Goal: Task Accomplishment & Management: Complete application form

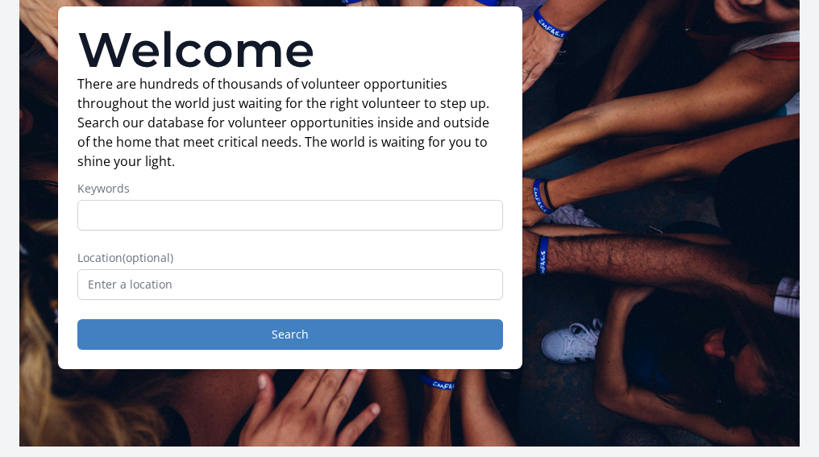
scroll to position [128, 0]
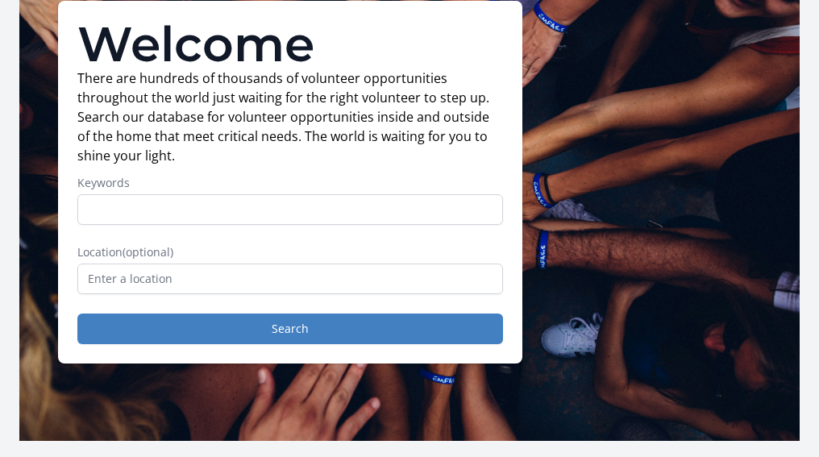
click at [277, 195] on input "Keywords" at bounding box center [290, 209] width 426 height 31
type input "V"
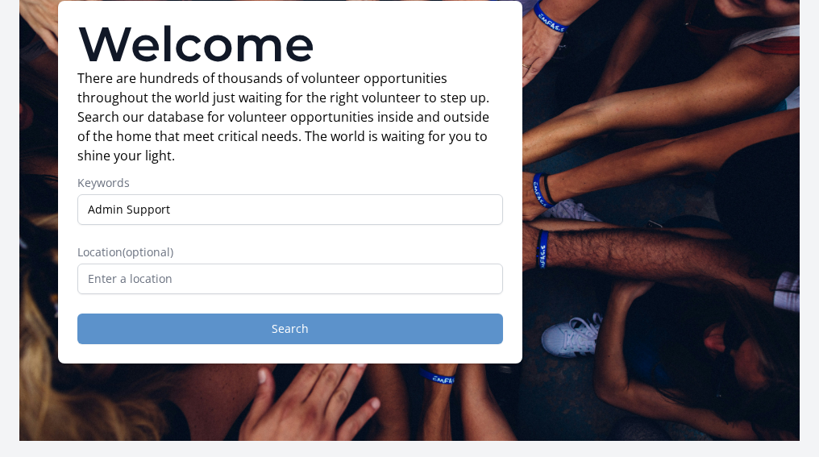
type input "Admin Support"
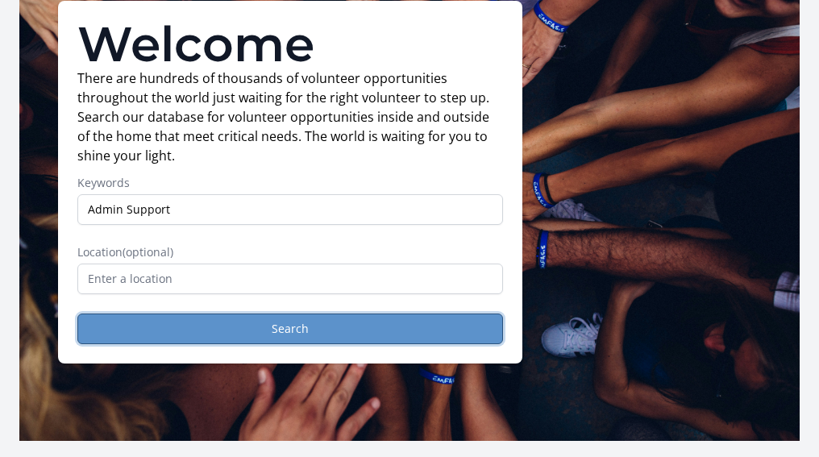
click at [323, 314] on button "Search" at bounding box center [290, 329] width 426 height 31
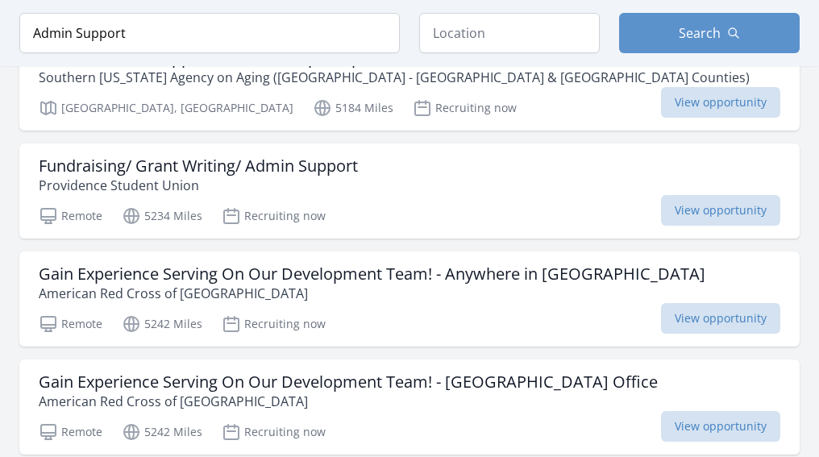
scroll to position [1199, 0]
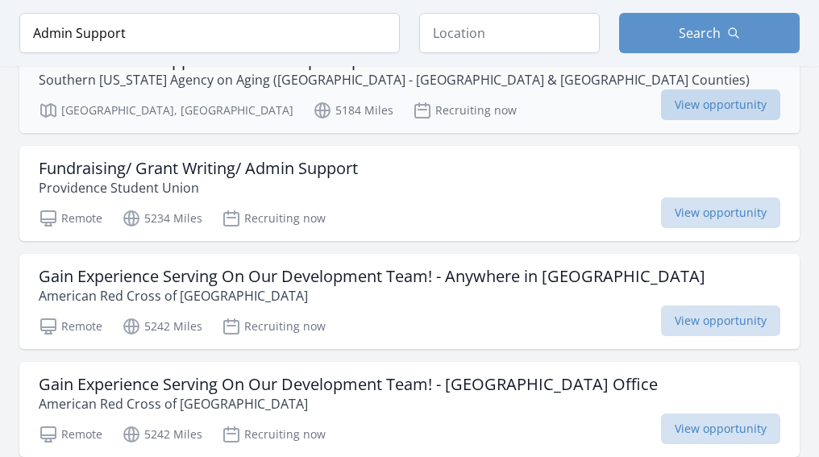
click at [728, 120] on span "View opportunity" at bounding box center [720, 104] width 119 height 31
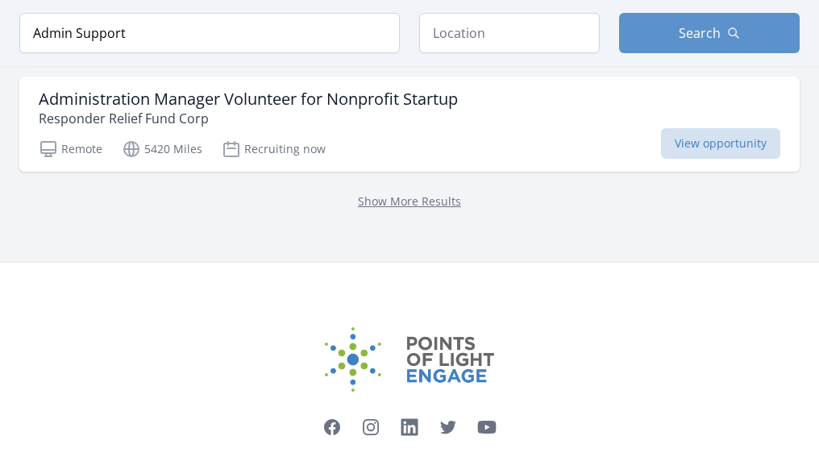
scroll to position [2253, 0]
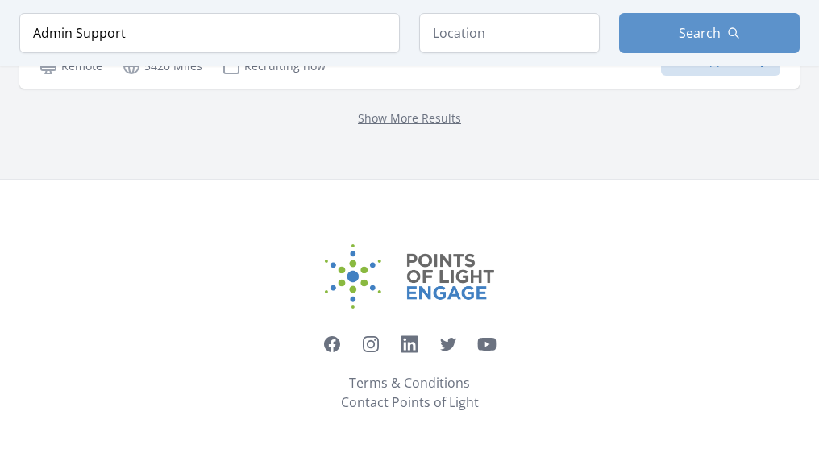
scroll to position [2507, 0]
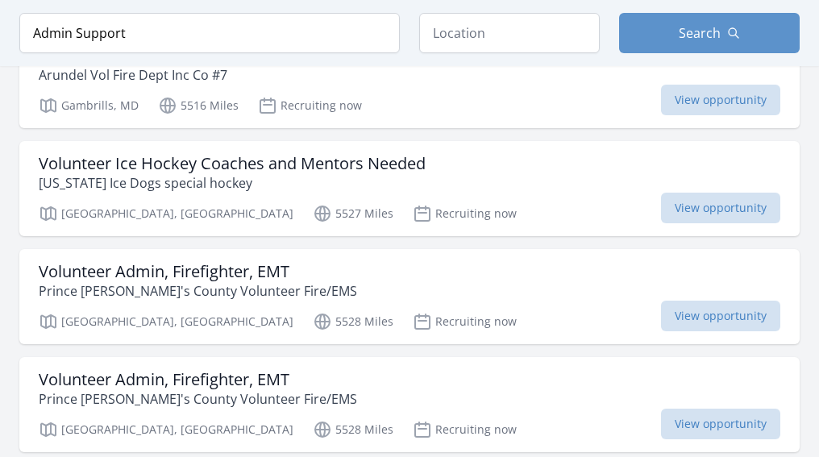
scroll to position [3102, 0]
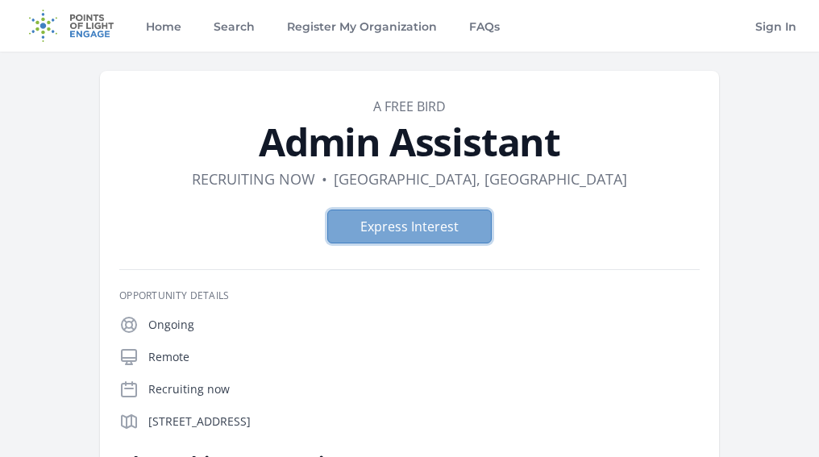
click at [463, 225] on button "Express Interest" at bounding box center [409, 227] width 164 height 34
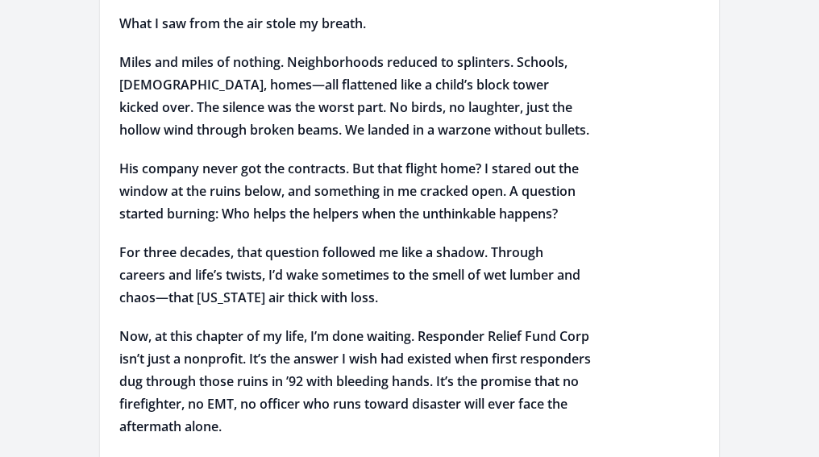
scroll to position [2165, 0]
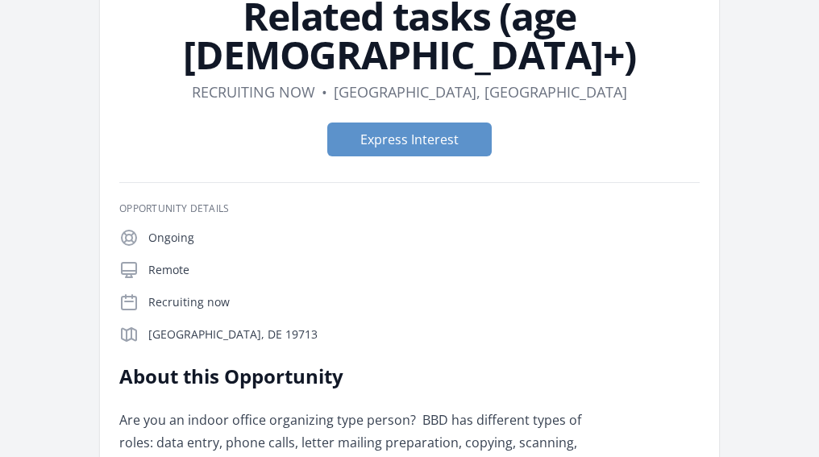
scroll to position [163, 0]
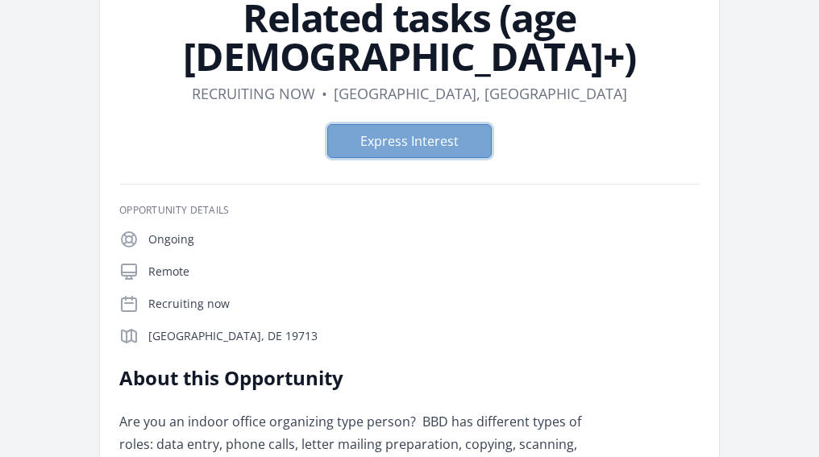
click at [413, 124] on button "Express Interest" at bounding box center [409, 141] width 164 height 34
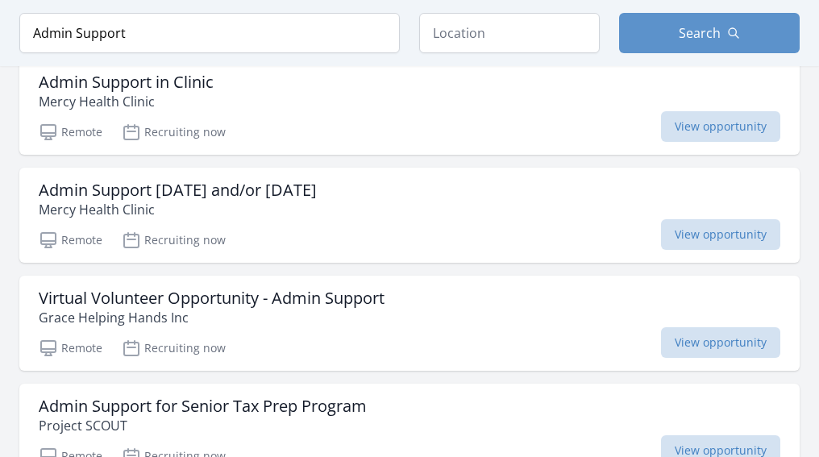
scroll to position [307, 0]
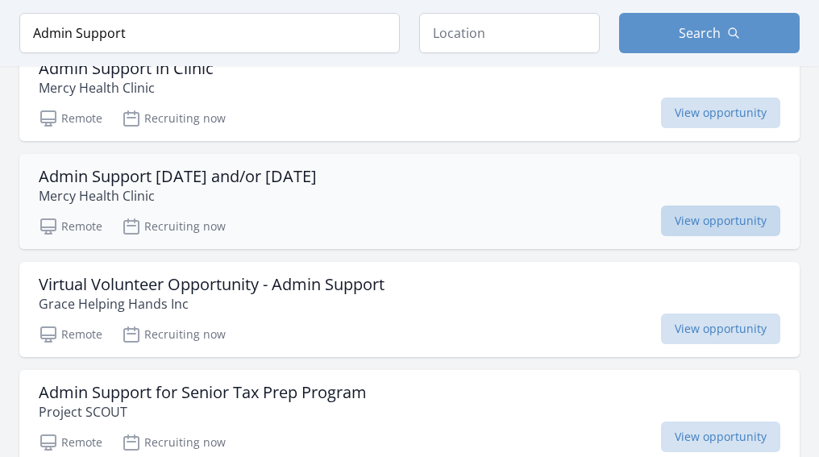
click at [704, 206] on span "View opportunity" at bounding box center [720, 221] width 119 height 31
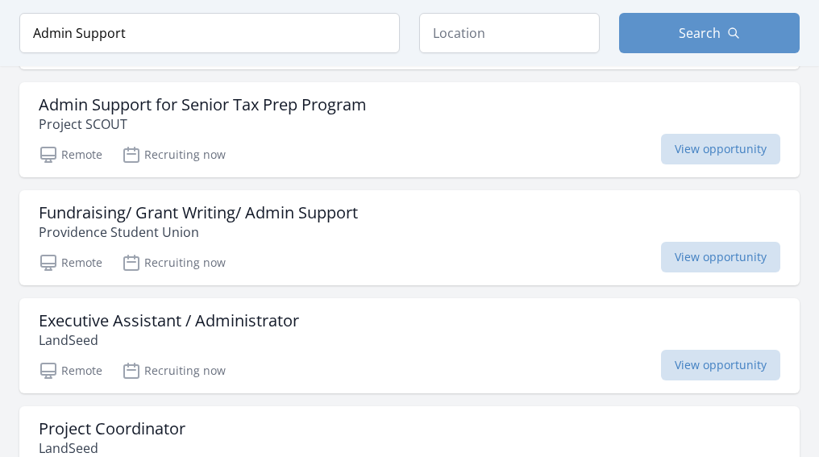
scroll to position [612, 0]
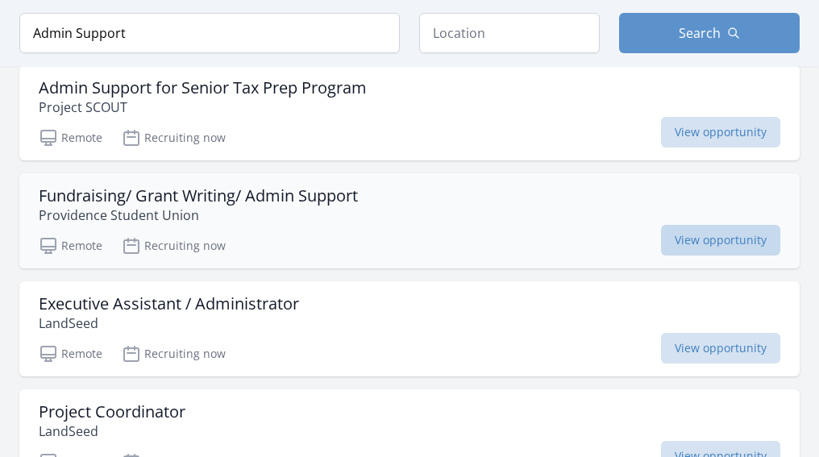
click at [736, 229] on span "View opportunity" at bounding box center [720, 240] width 119 height 31
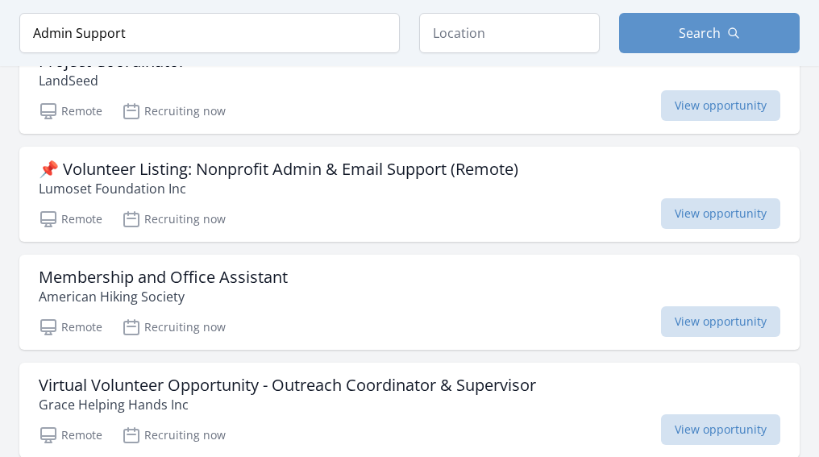
scroll to position [965, 0]
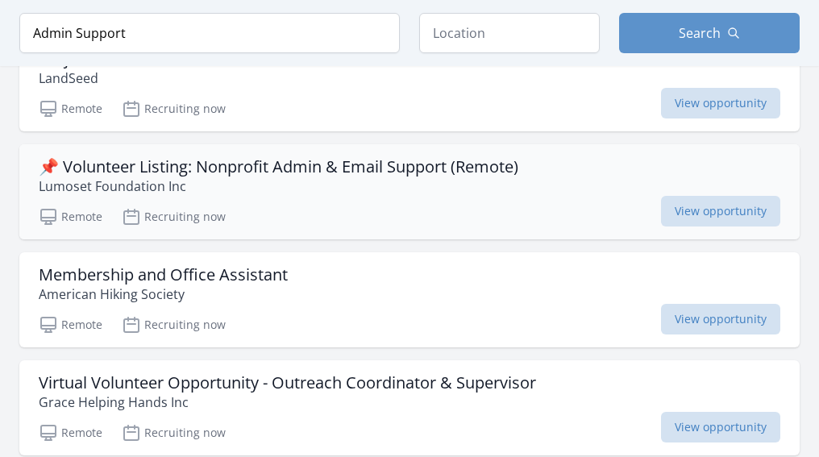
click at [518, 164] on h3 "📌 Volunteer Listing: Nonprofit Admin & Email Support (Remote)" at bounding box center [279, 166] width 480 height 19
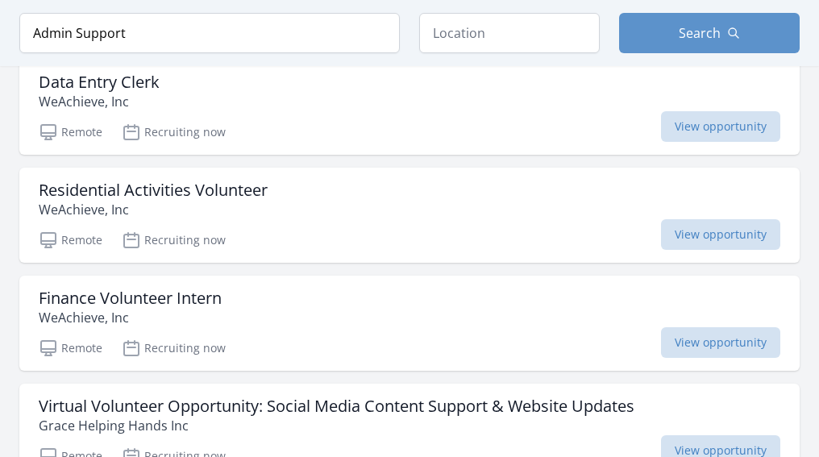
scroll to position [1941, 0]
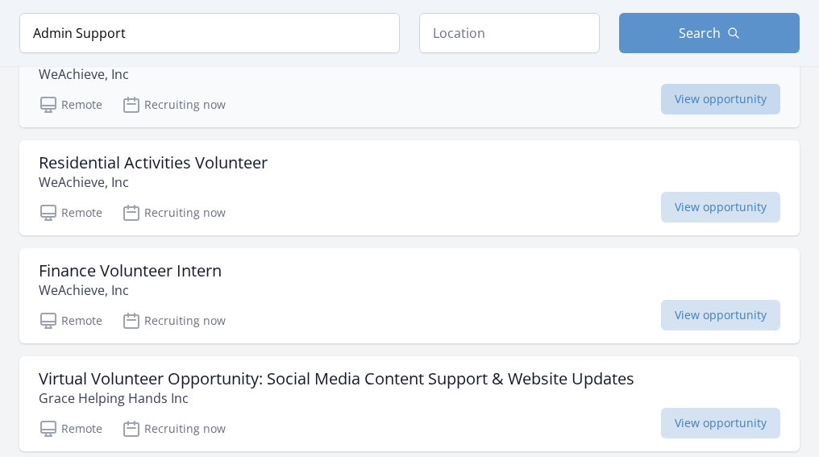
click at [675, 114] on span "View opportunity" at bounding box center [720, 99] width 119 height 31
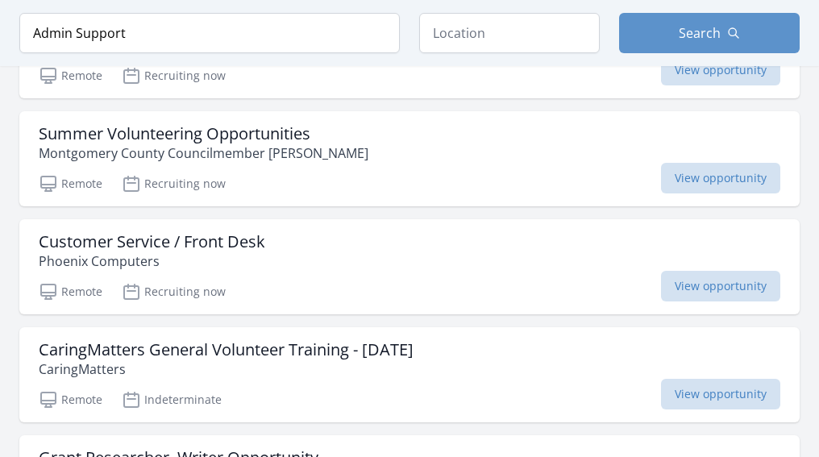
scroll to position [2839, 0]
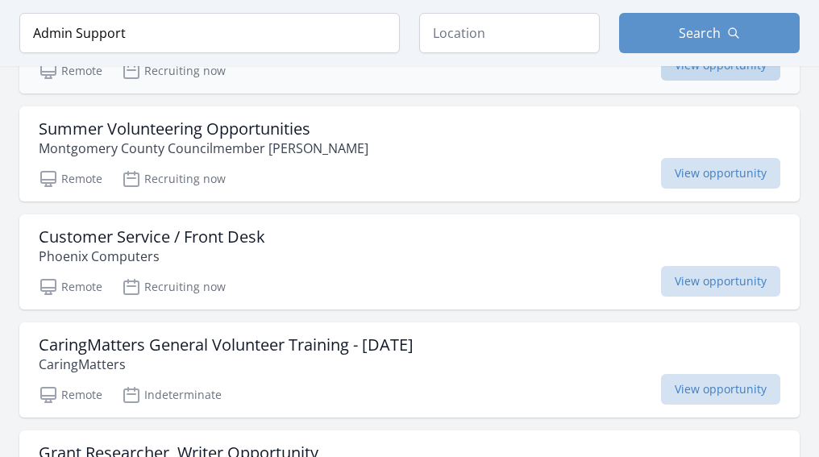
click at [688, 81] on span "View opportunity" at bounding box center [720, 65] width 119 height 31
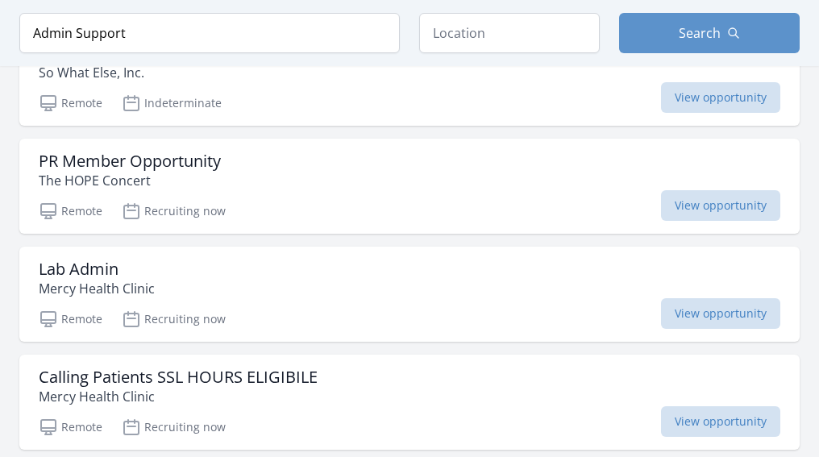
scroll to position [3911, 0]
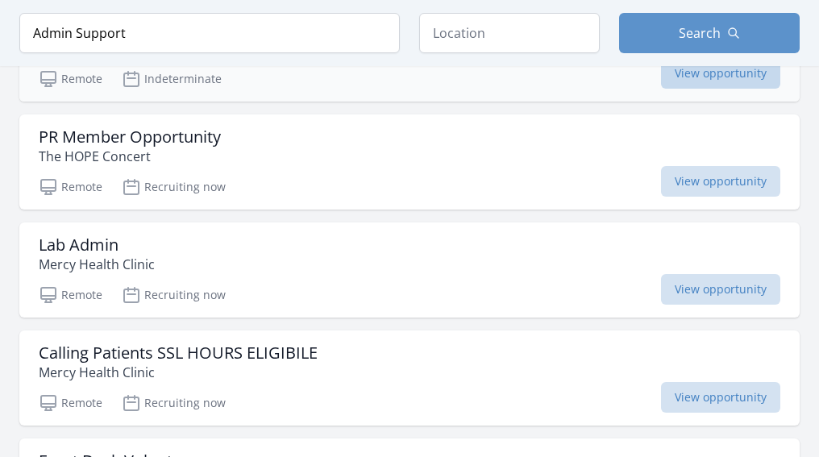
click at [701, 89] on span "View opportunity" at bounding box center [720, 73] width 119 height 31
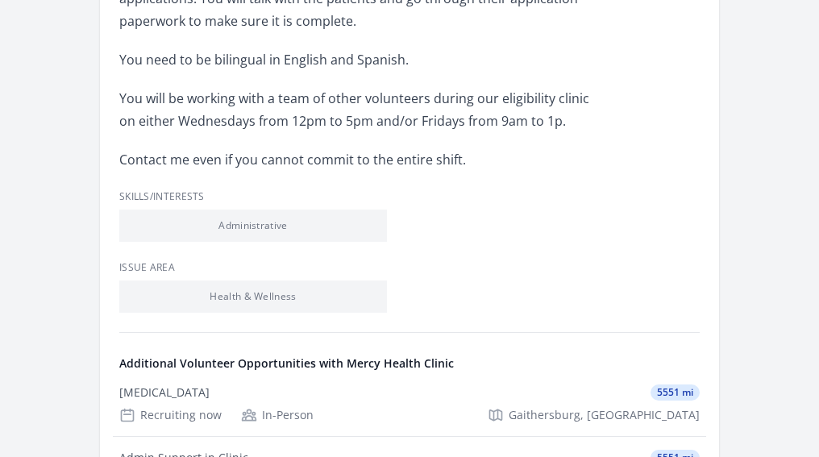
scroll to position [563, 0]
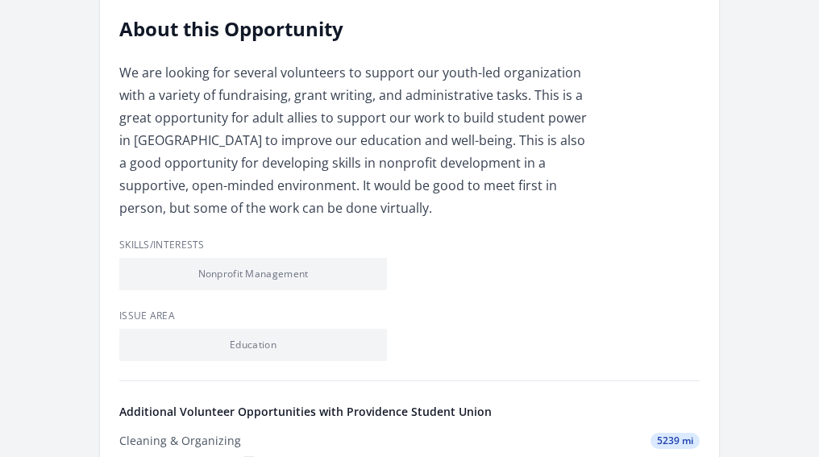
scroll to position [472, 0]
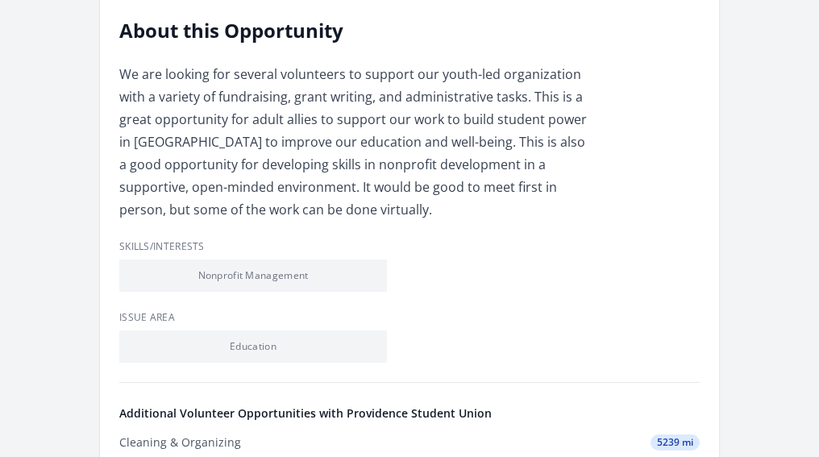
drag, startPoint x: 821, startPoint y: 114, endPoint x: 841, endPoint y: 232, distance: 120.1
click at [818, 232] on html "Home Search Register My Organization FAQs Sign In" at bounding box center [409, 367] width 819 height 1678
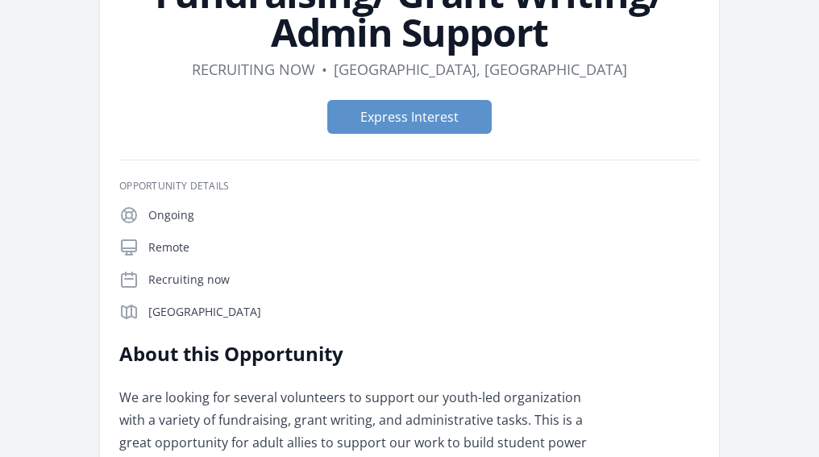
scroll to position [147, 0]
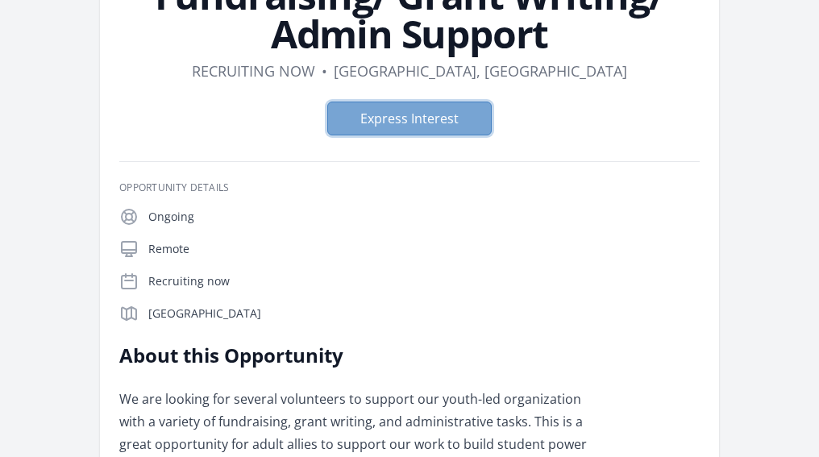
click at [449, 128] on button "Express Interest" at bounding box center [409, 119] width 164 height 34
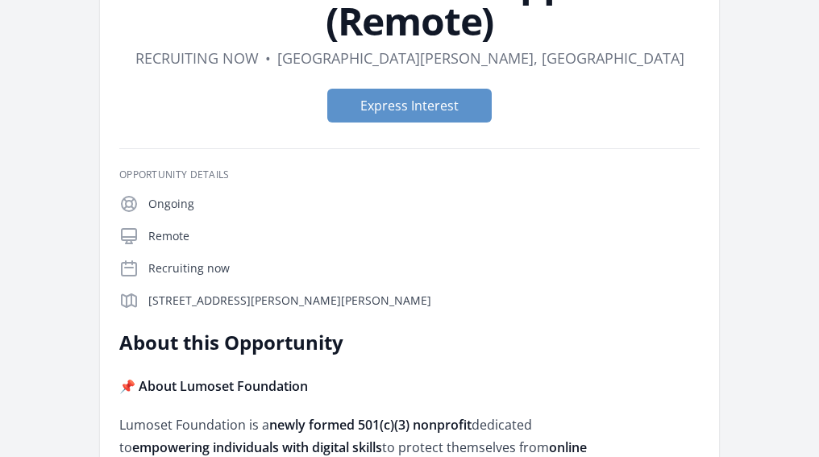
scroll to position [188, 0]
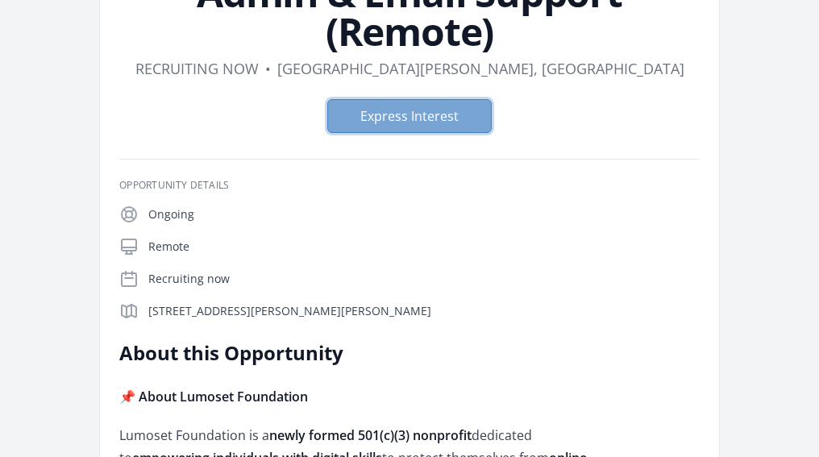
click at [473, 124] on button "Express Interest" at bounding box center [409, 116] width 164 height 34
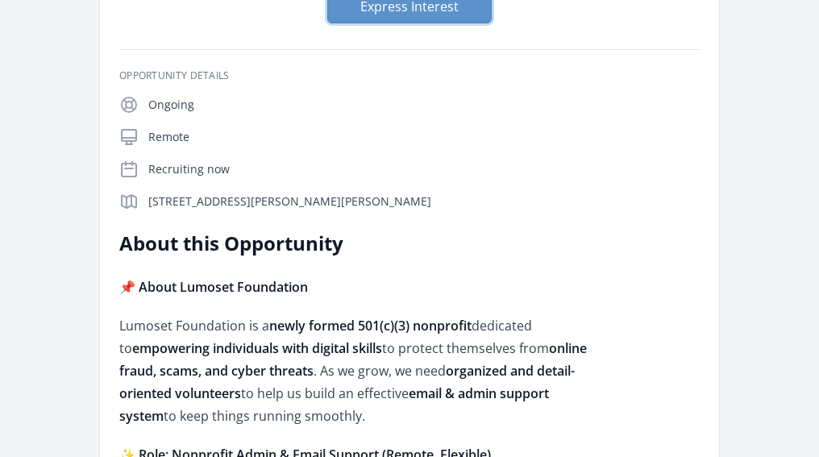
scroll to position [314, 0]
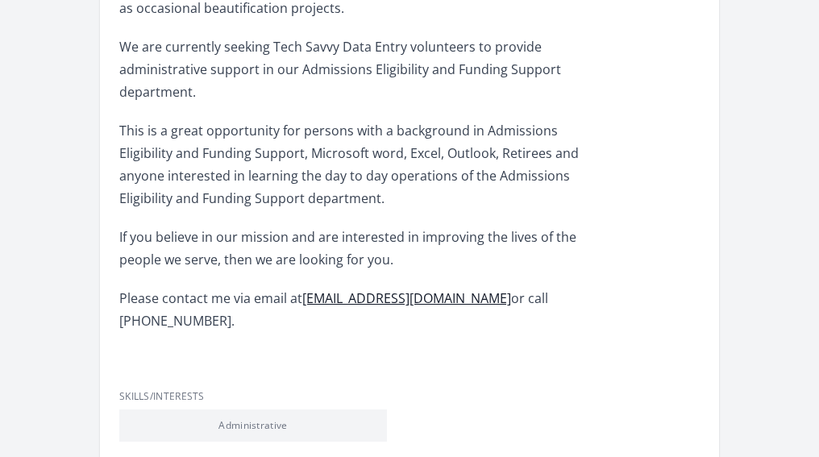
scroll to position [630, 0]
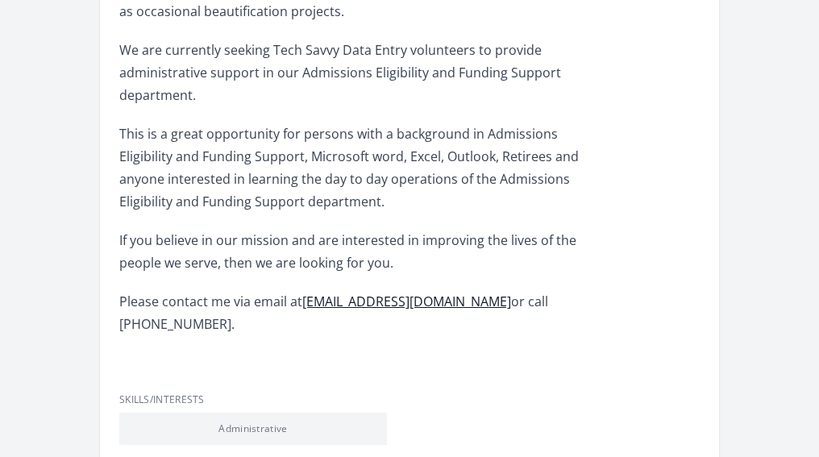
drag, startPoint x: 822, startPoint y: 105, endPoint x: 820, endPoint y: 239, distance: 134.6
click at [818, 245] on html "Home Search Register My Organization FAQs Sign In" at bounding box center [409, 266] width 819 height 1783
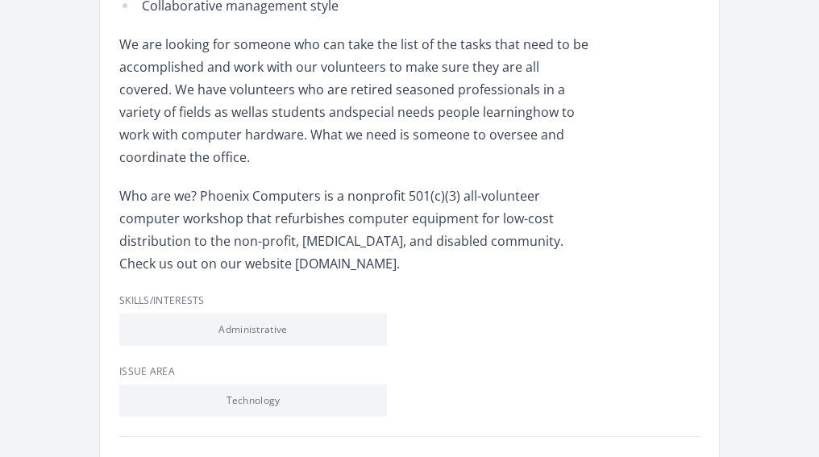
scroll to position [1010, 0]
